Goal: Navigation & Orientation: Find specific page/section

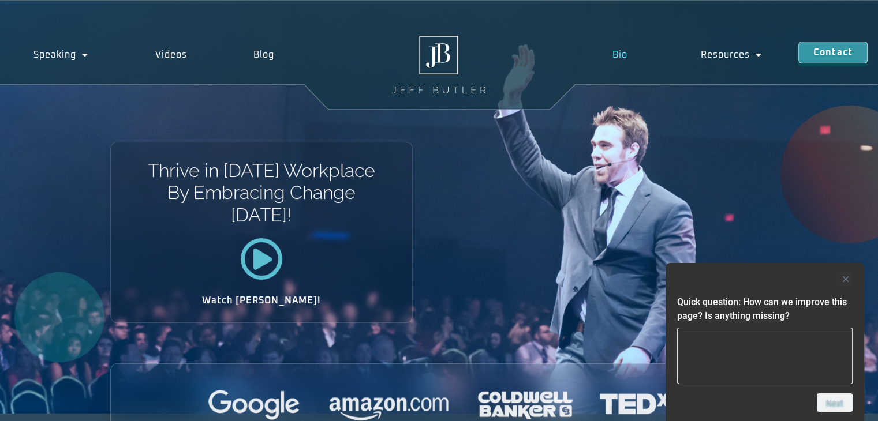
click at [621, 55] on link "Bio" at bounding box center [620, 55] width 88 height 27
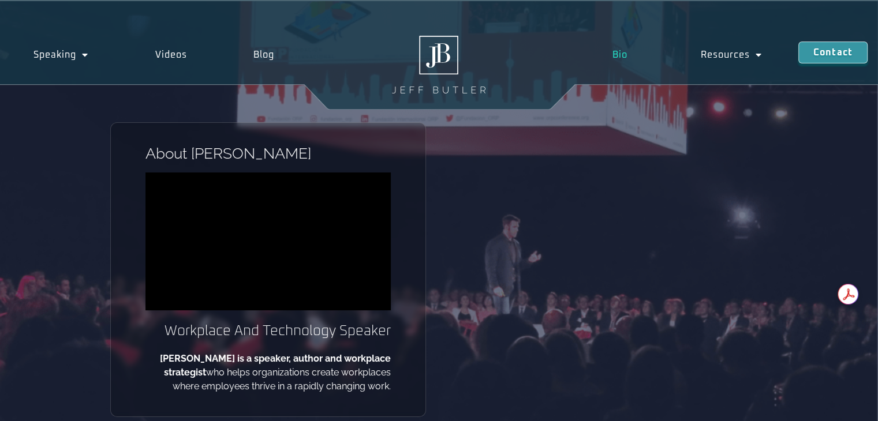
click at [623, 62] on link "Bio" at bounding box center [620, 55] width 88 height 27
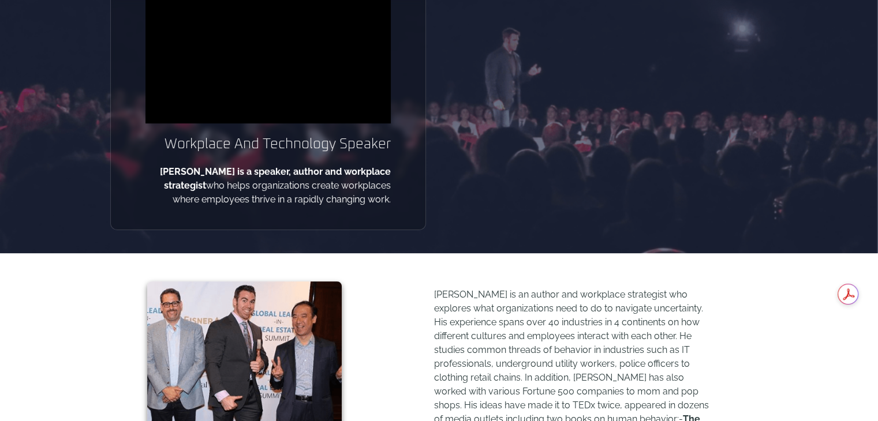
scroll to position [242, 0]
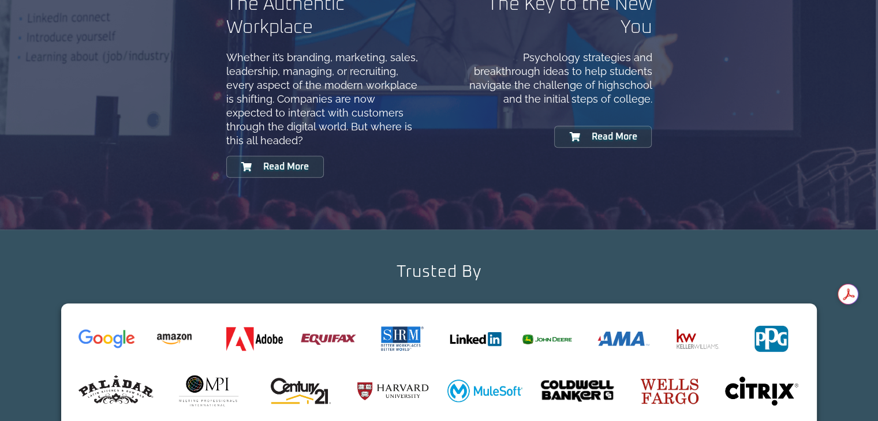
scroll to position [1171, 0]
